Goal: Task Accomplishment & Management: Manage account settings

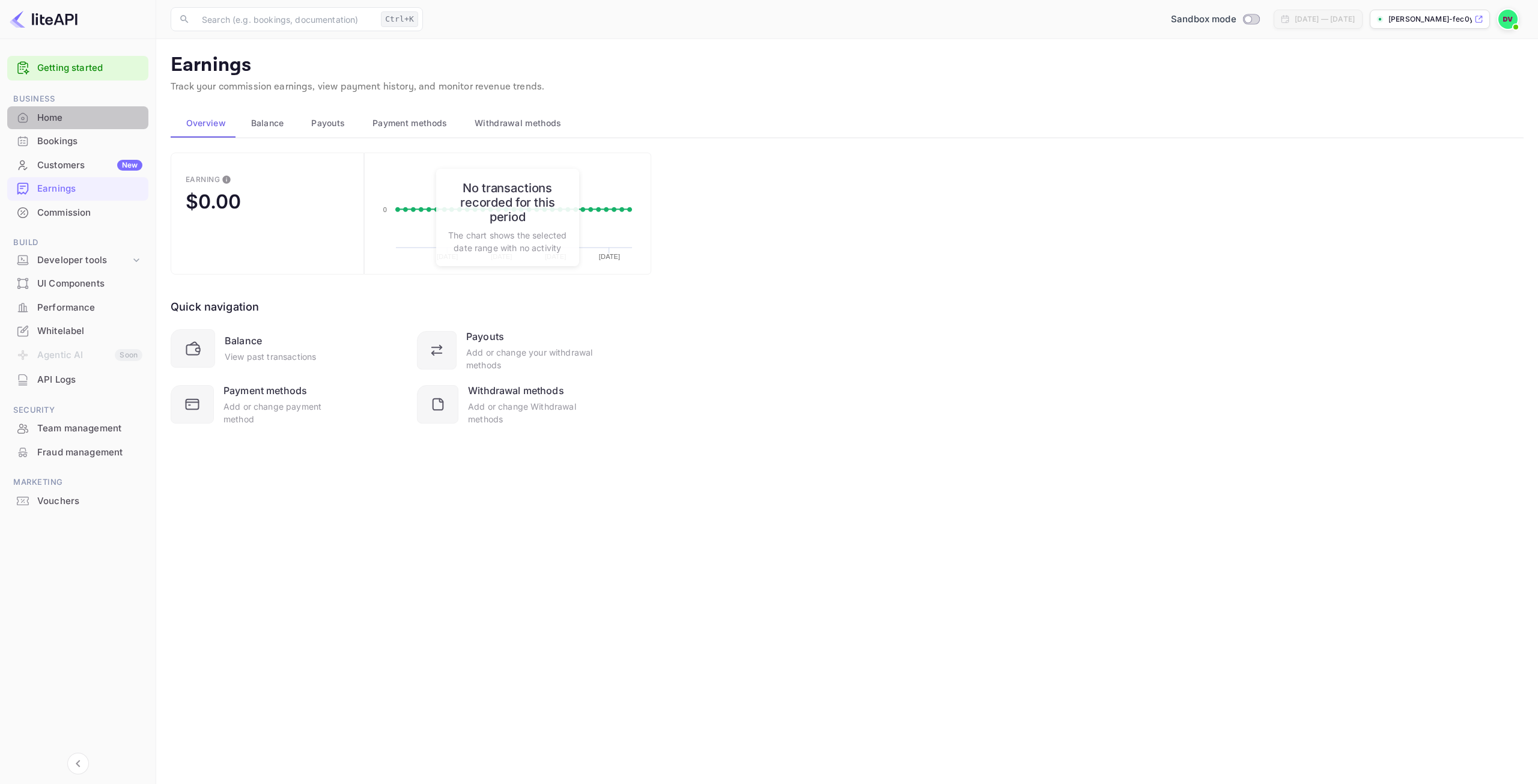
click at [41, 114] on div "Home" at bounding box center [90, 118] width 105 height 14
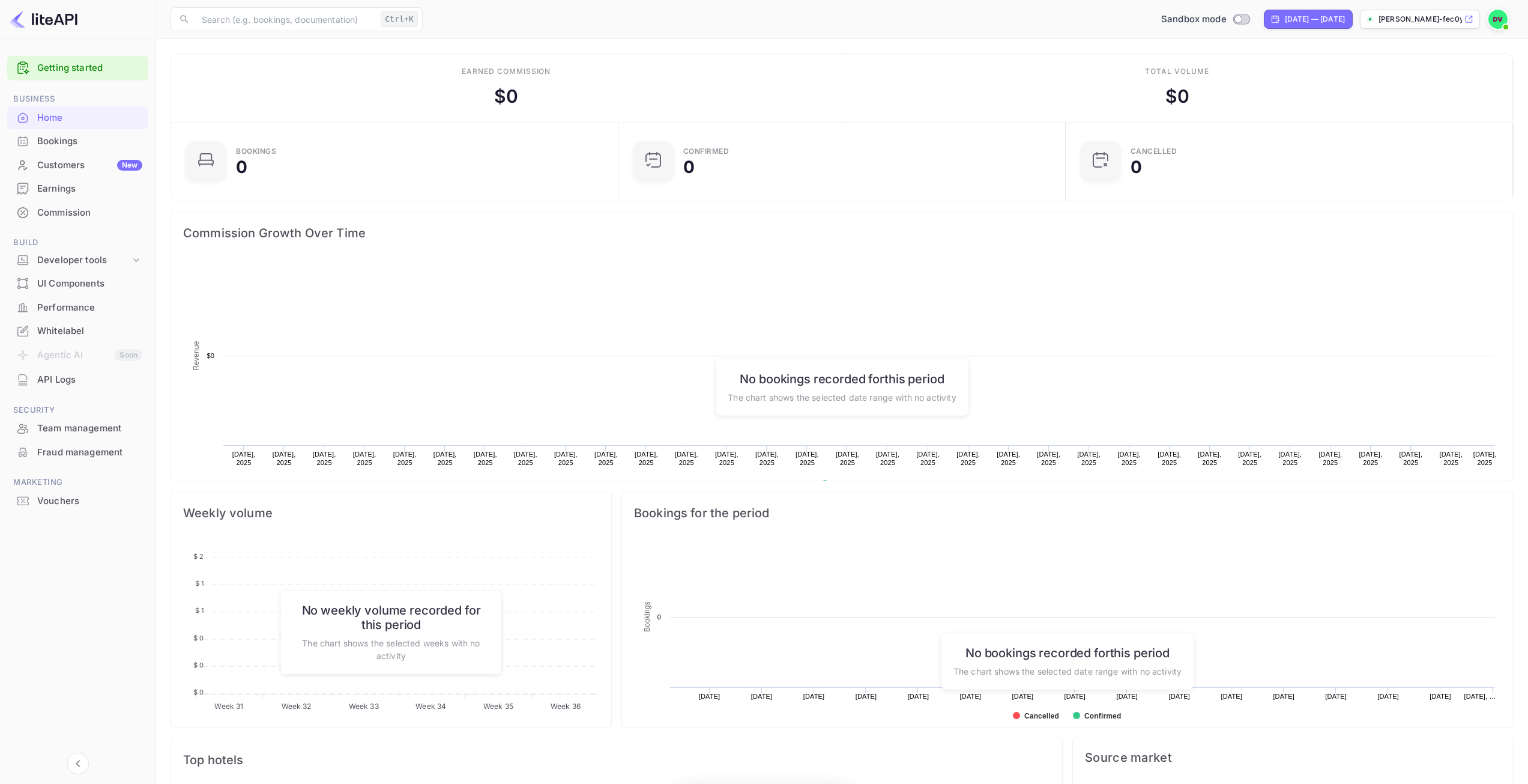
scroll to position [186, 431]
click at [1401, 24] on div "[PERSON_NAME]-fec0y...." at bounding box center [1420, 19] width 121 height 20
click at [49, 192] on div "Earnings" at bounding box center [90, 189] width 105 height 14
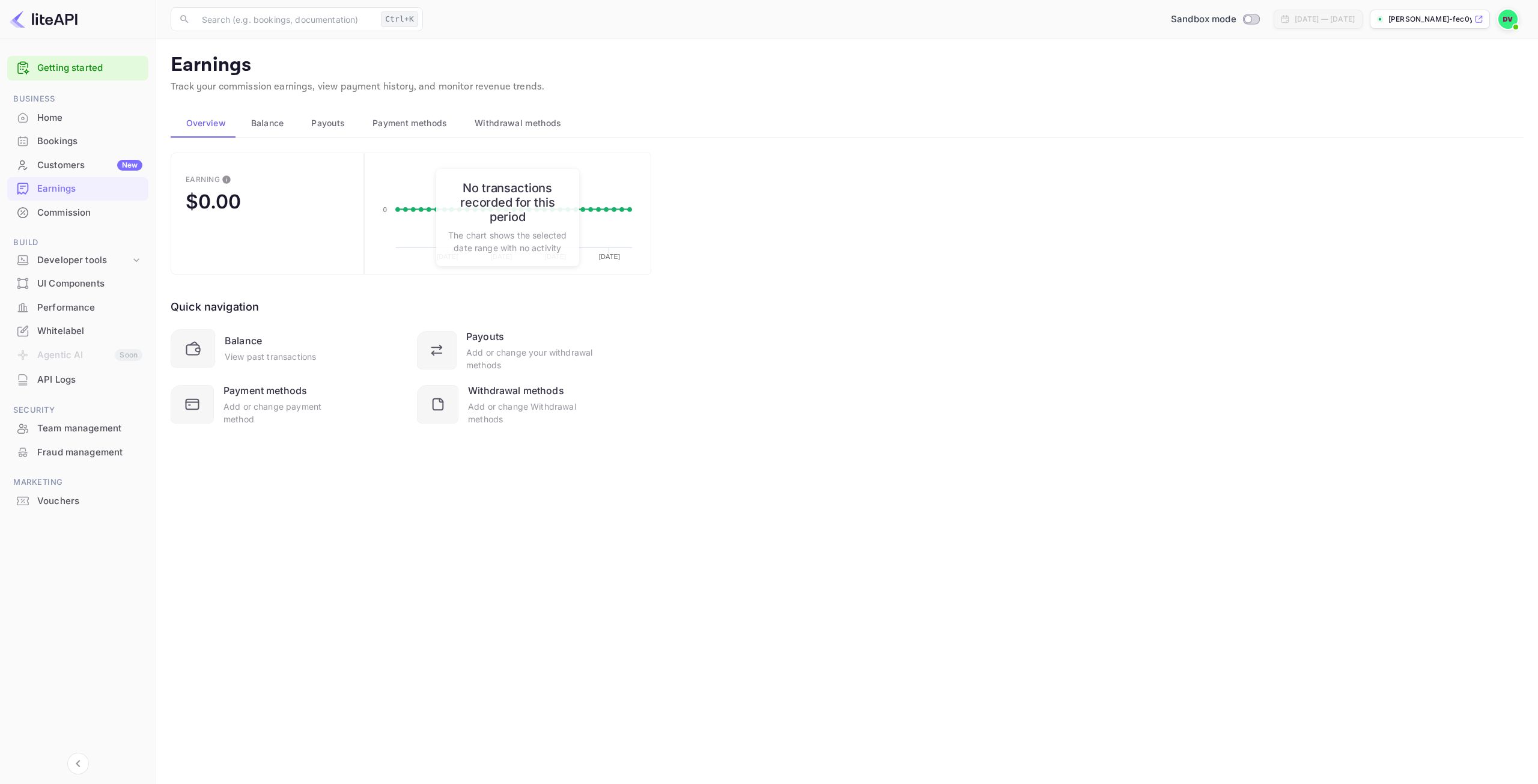
click at [77, 217] on div "Commission" at bounding box center [90, 212] width 105 height 14
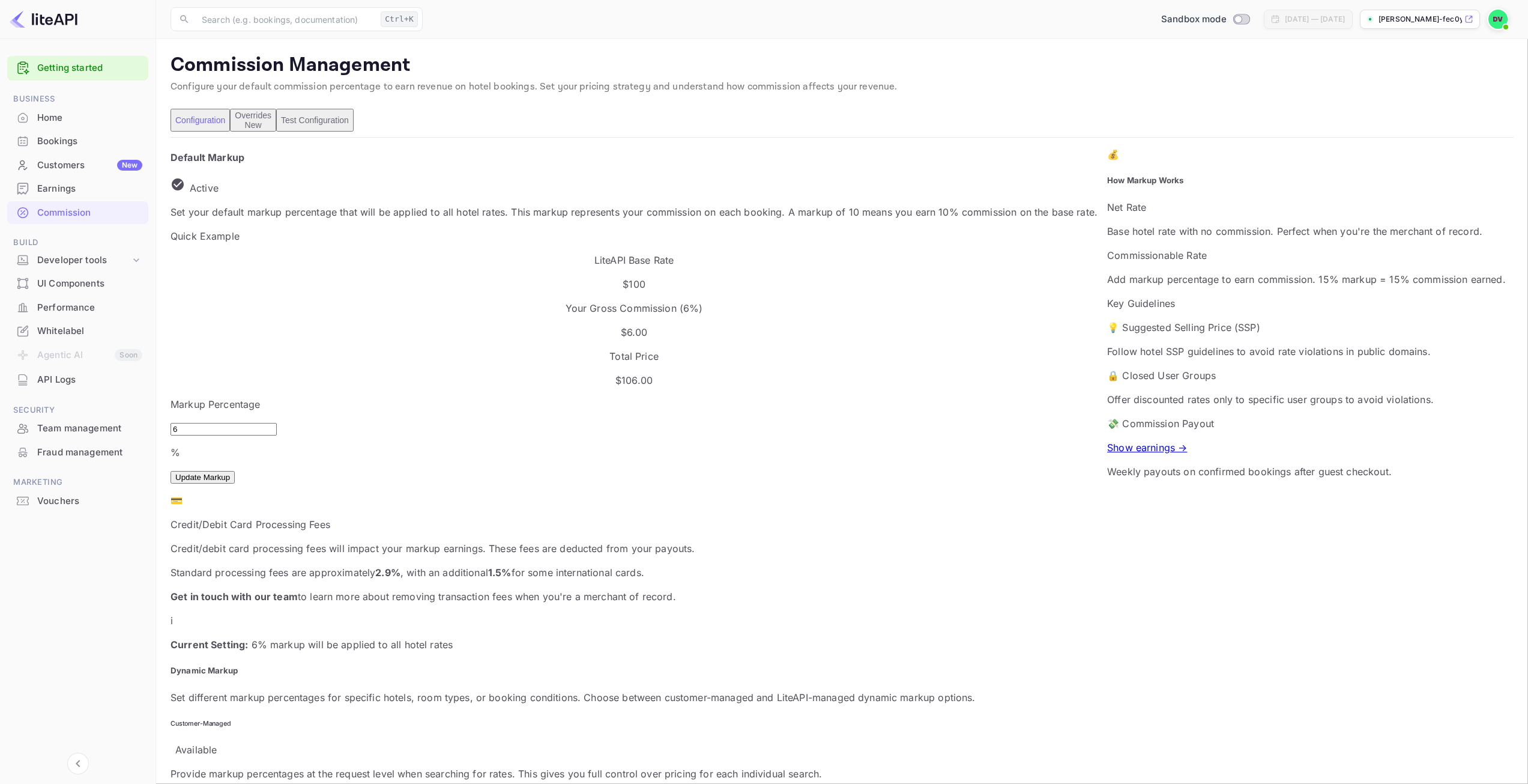
scroll to position [204, 845]
click at [221, 422] on input "6" at bounding box center [223, 428] width 107 height 12
type input "4"
type input "3"
click at [235, 471] on button "Update Markup" at bounding box center [202, 477] width 64 height 12
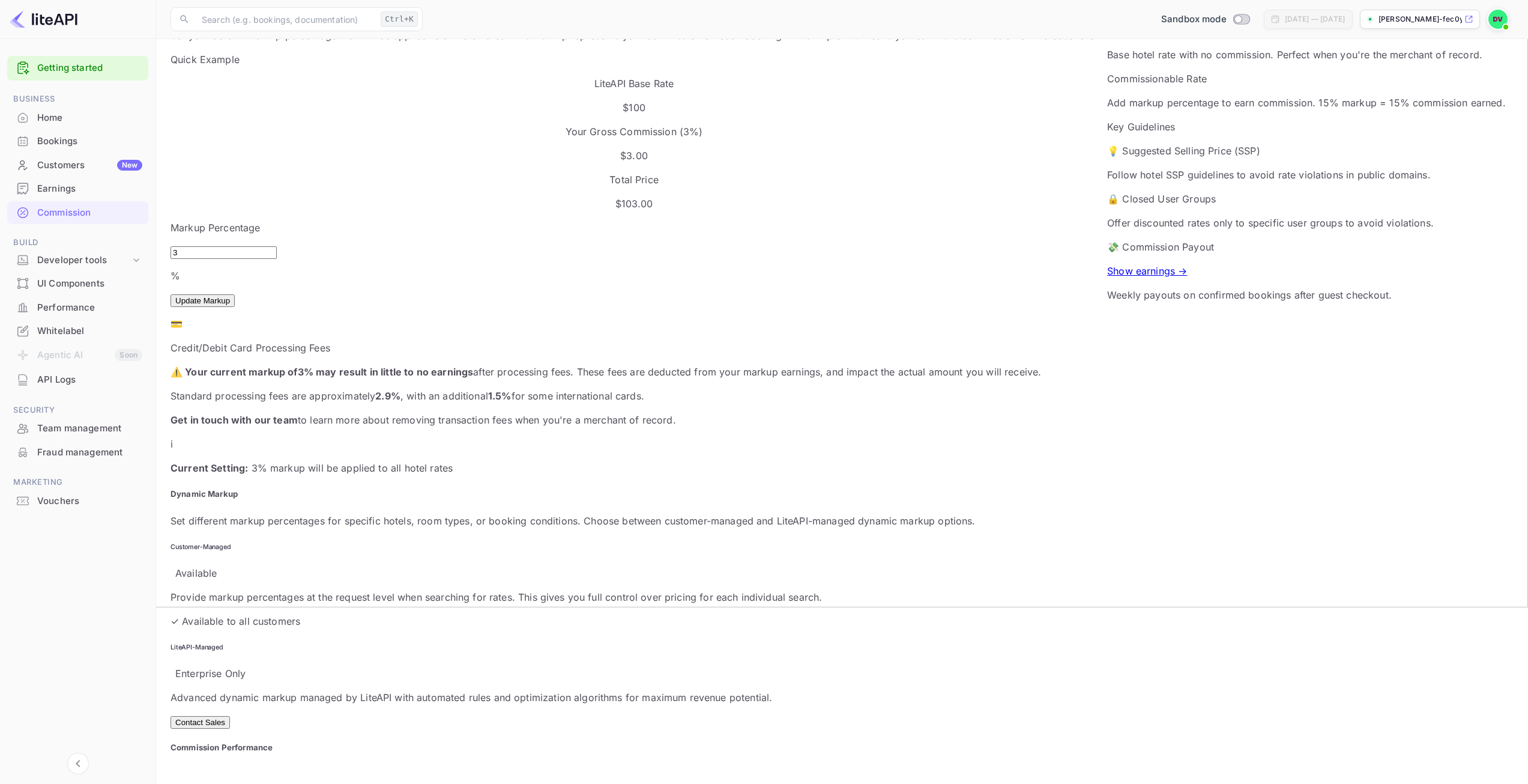
scroll to position [180, 0]
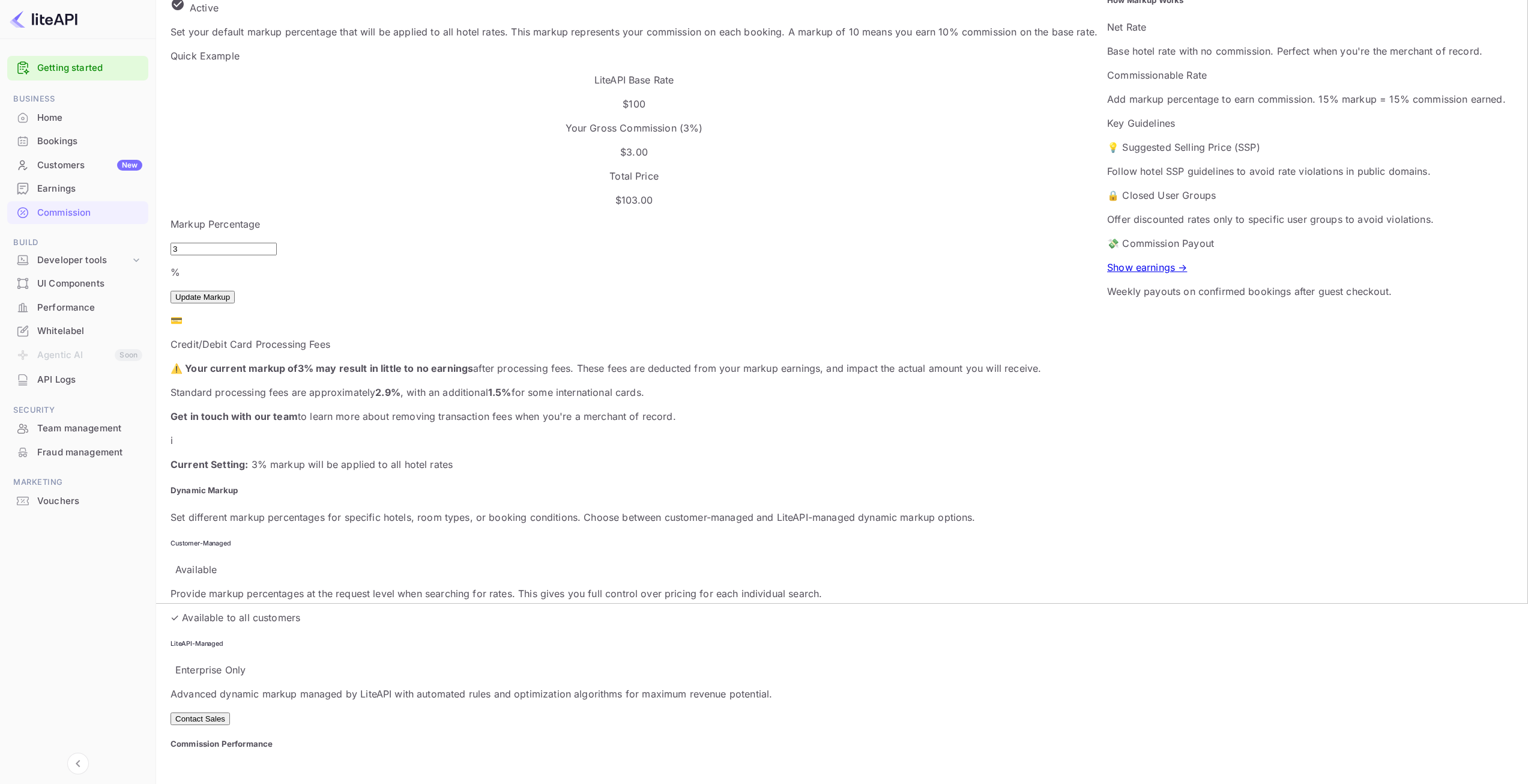
click at [230, 712] on button "Contact Sales" at bounding box center [200, 718] width 60 height 12
drag, startPoint x: 483, startPoint y: 421, endPoint x: 589, endPoint y: 429, distance: 106.3
click at [486, 485] on div "Dynamic Markup Set different markup percentages for specific hotels, room types…" at bounding box center [634, 605] width 927 height 240
click at [77, 119] on div "Home" at bounding box center [90, 118] width 105 height 14
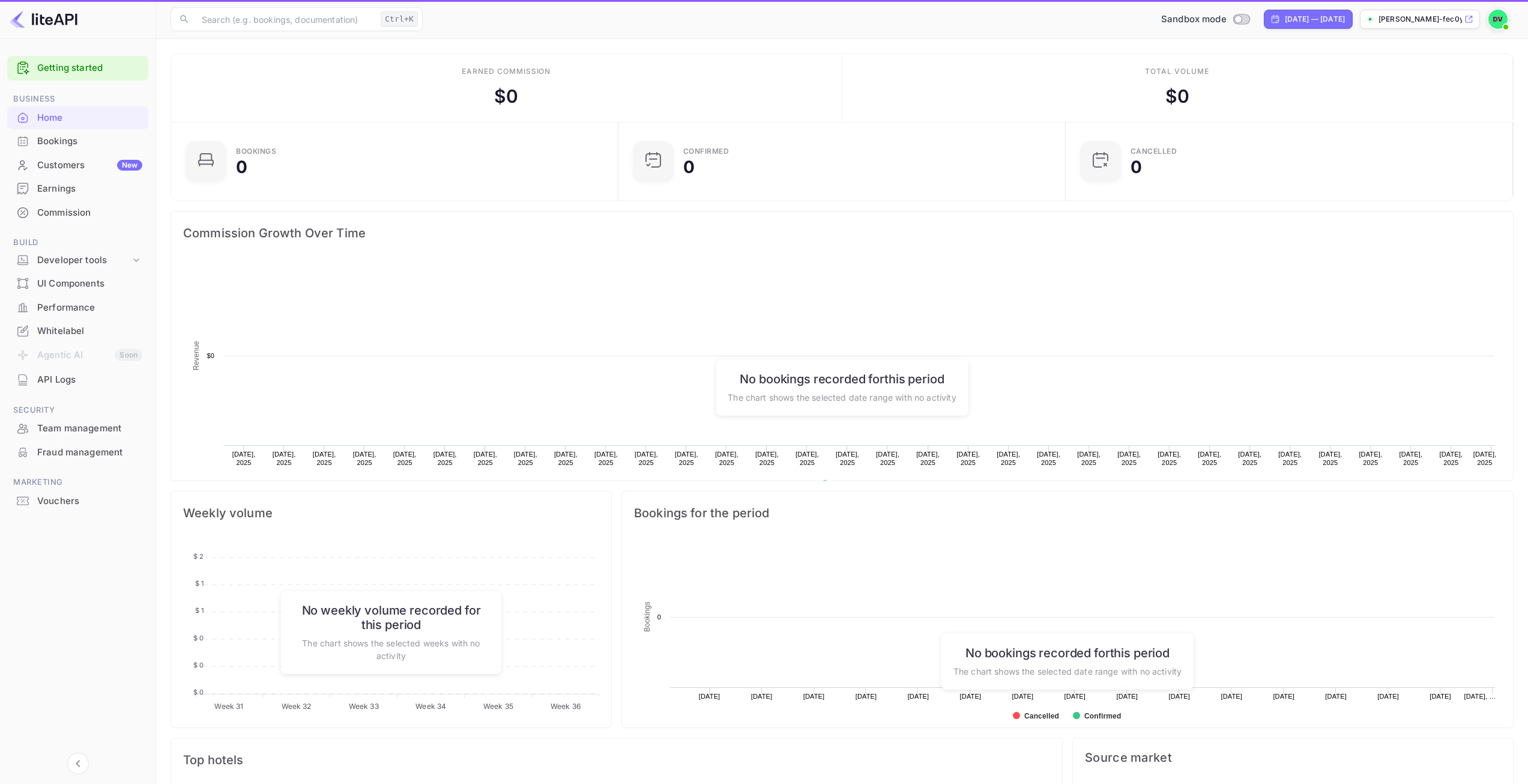
scroll to position [186, 431]
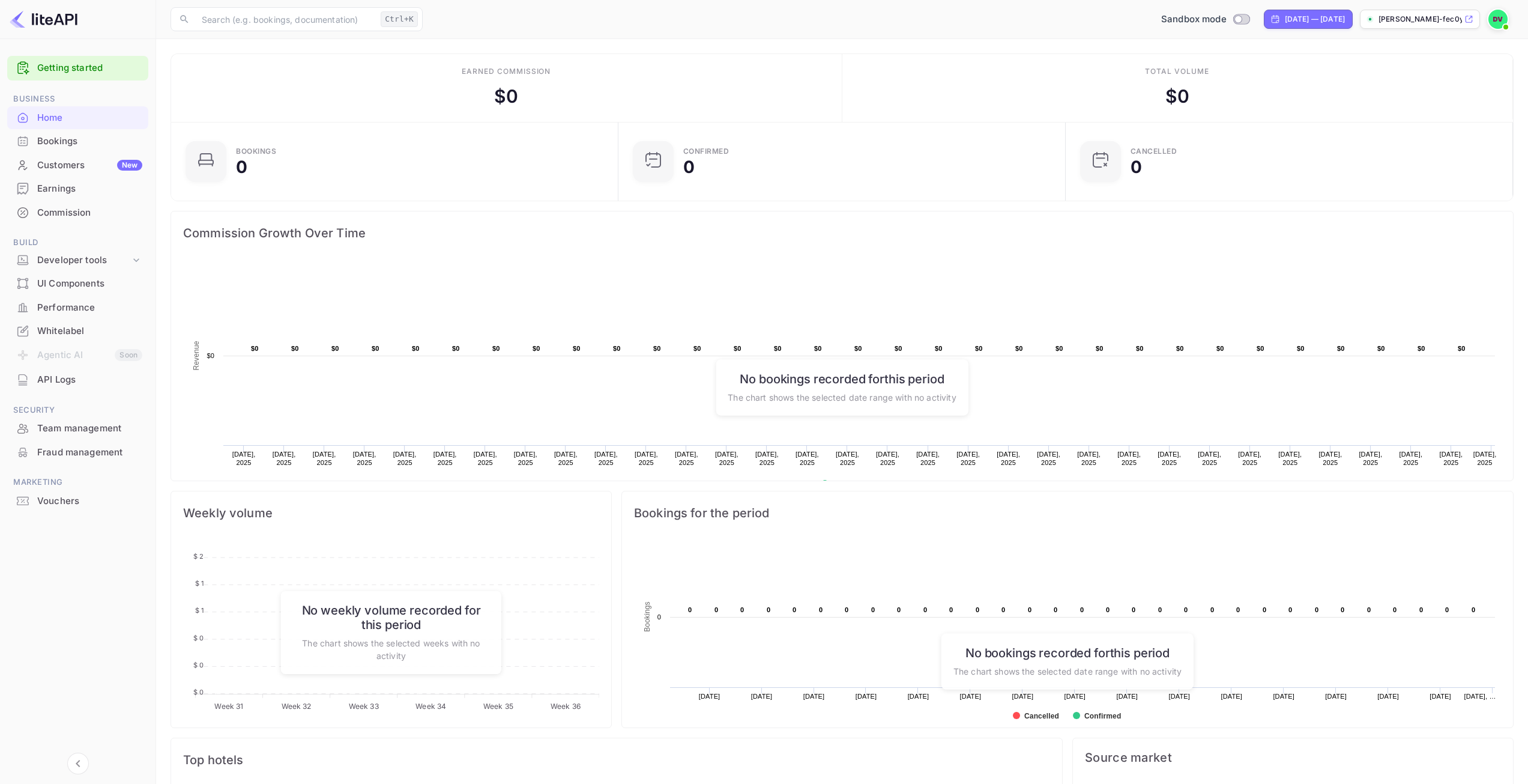
click at [1408, 18] on p "[PERSON_NAME]-fec0y...." at bounding box center [1420, 20] width 83 height 11
click at [63, 210] on div "Commission" at bounding box center [90, 212] width 105 height 14
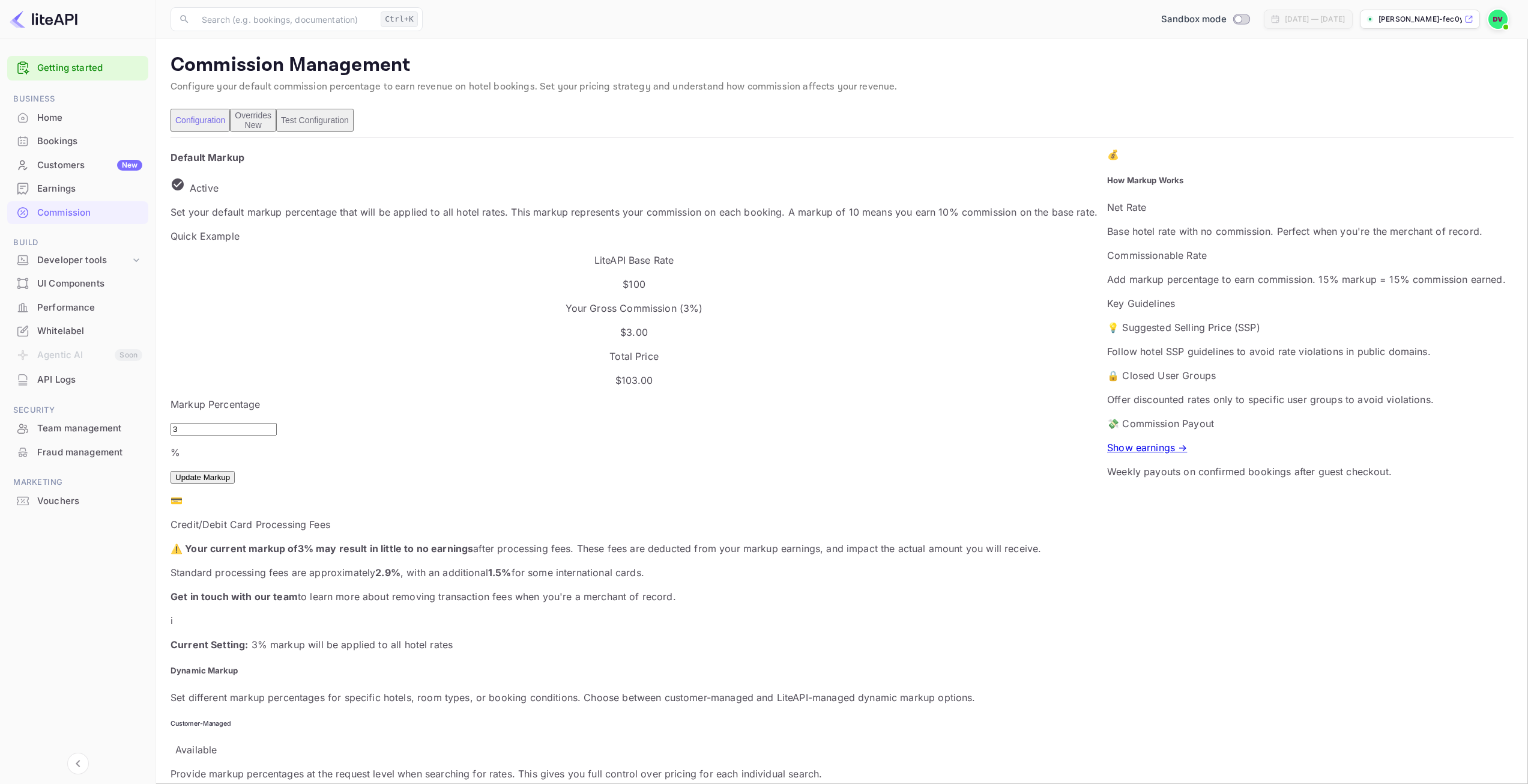
scroll to position [204, 845]
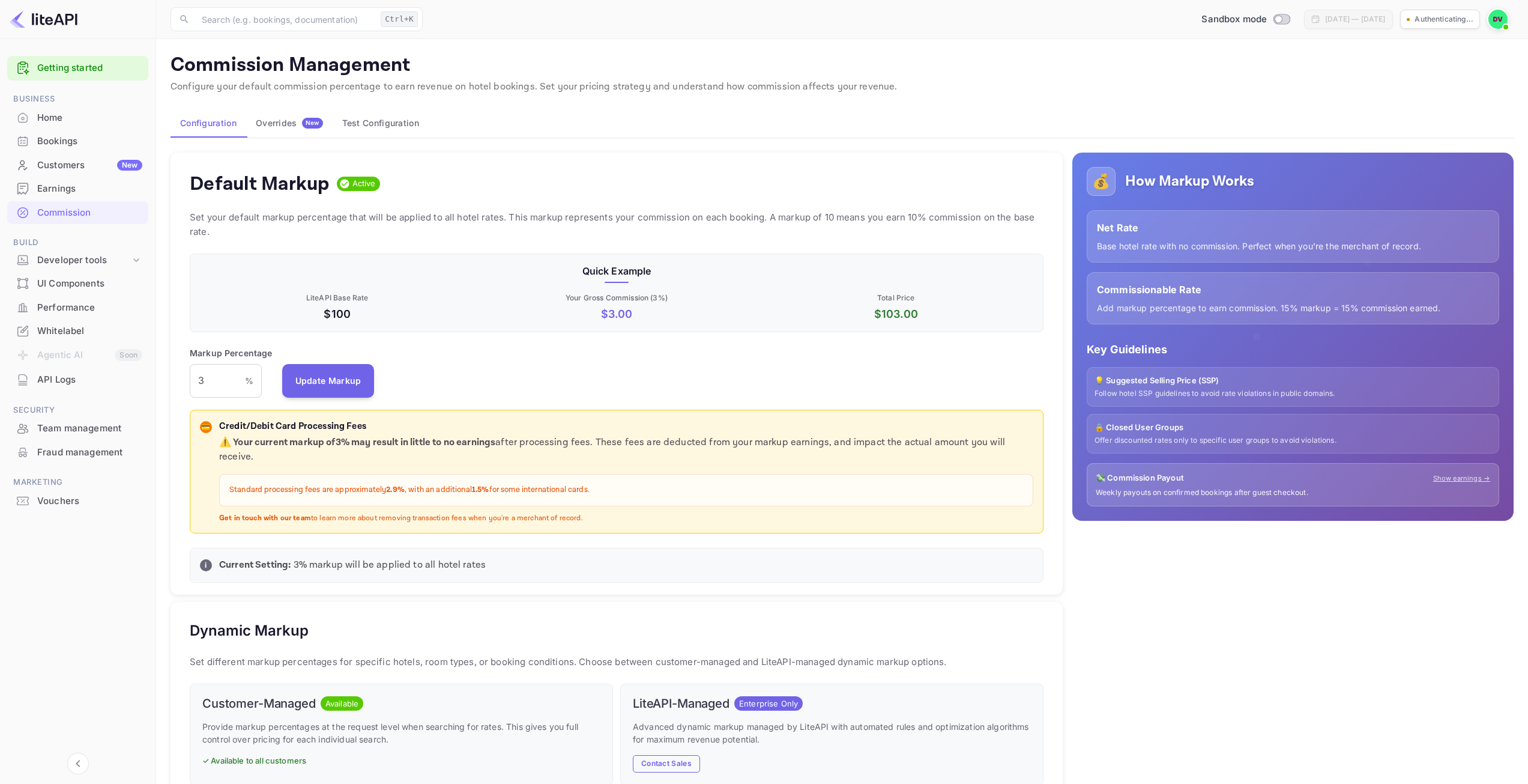
scroll to position [204, 845]
click at [64, 115] on div "Home" at bounding box center [90, 118] width 105 height 14
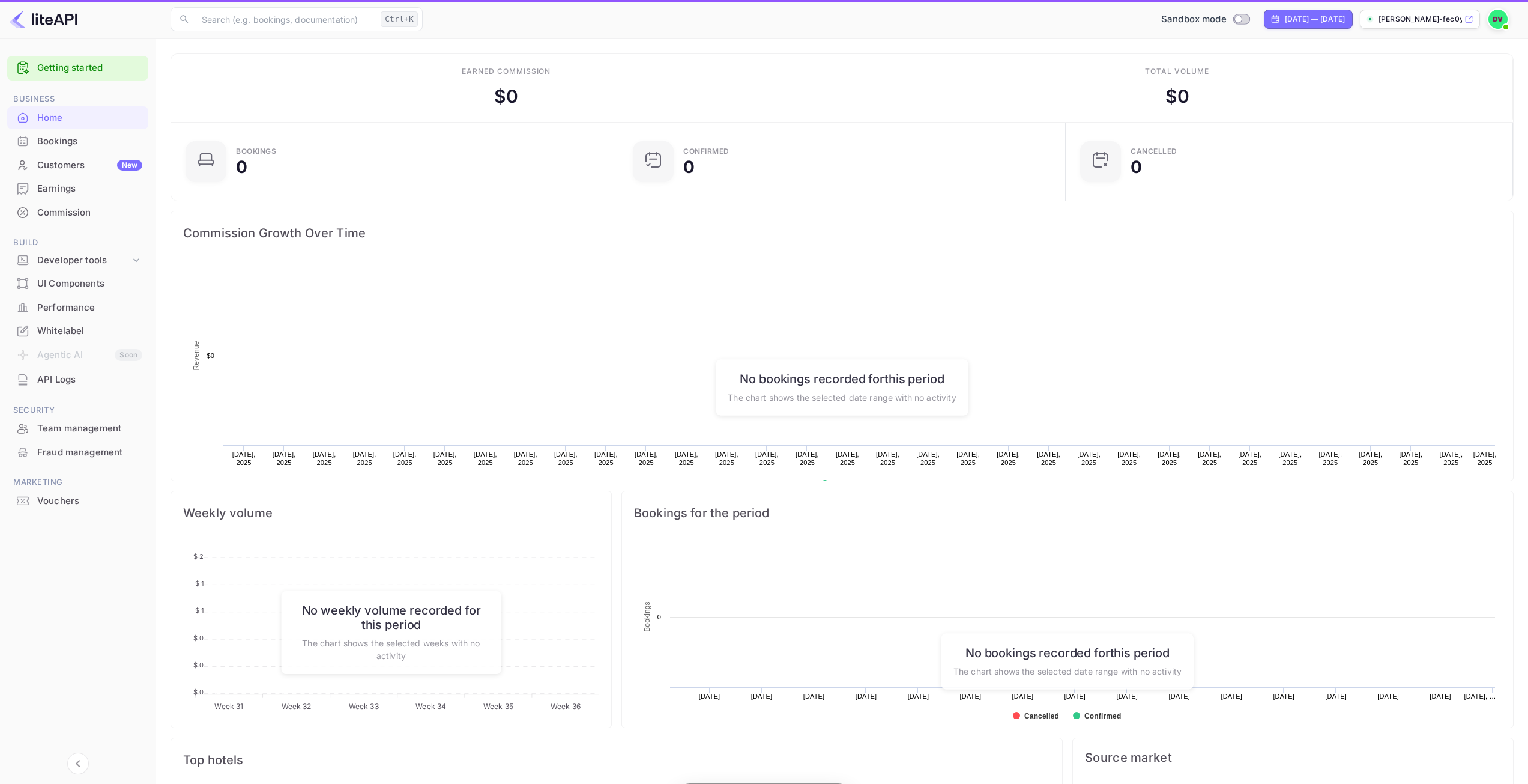
scroll to position [186, 431]
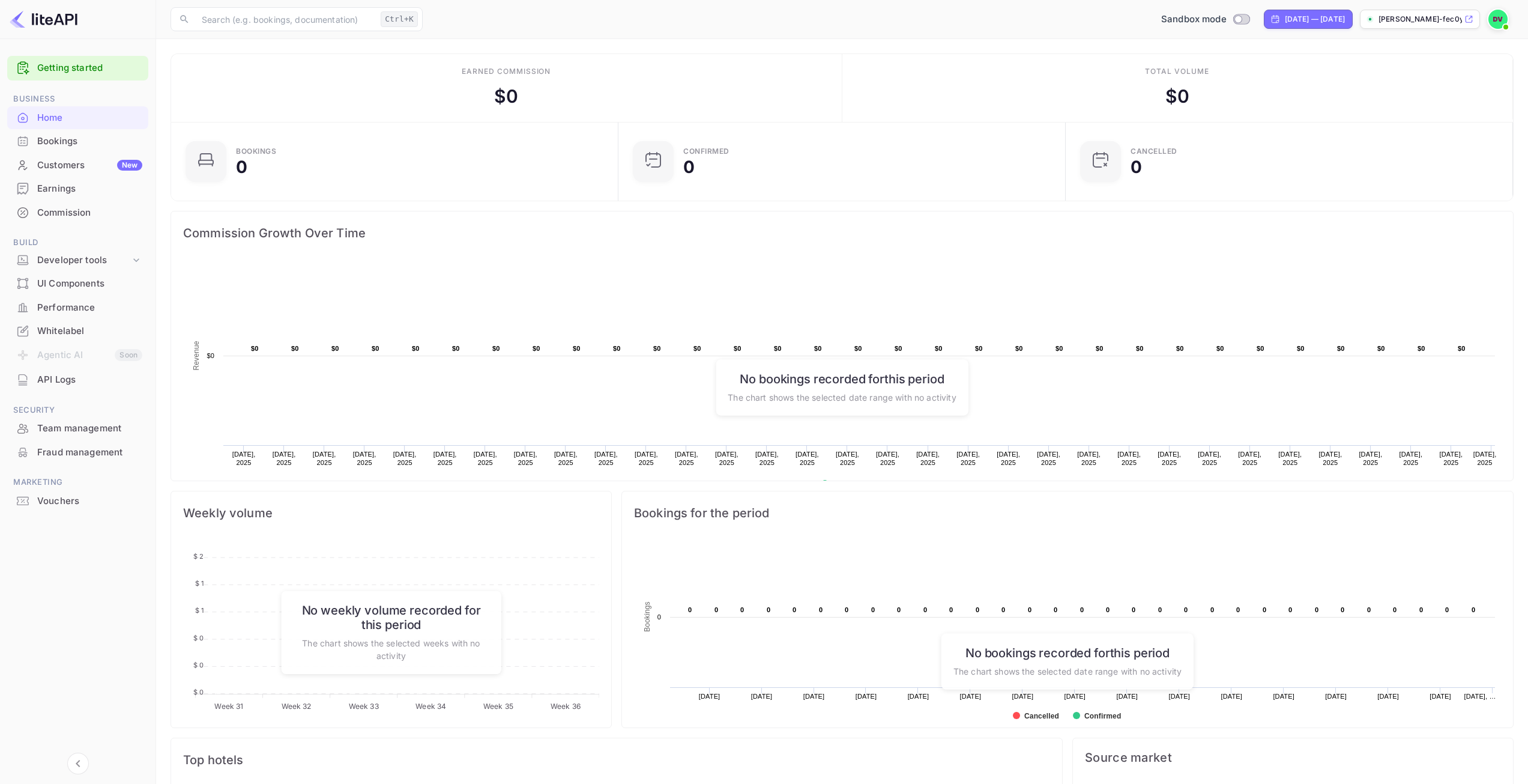
click at [1433, 19] on p "[PERSON_NAME]-fec0y...." at bounding box center [1420, 20] width 83 height 11
